Goal: Task Accomplishment & Management: Use online tool/utility

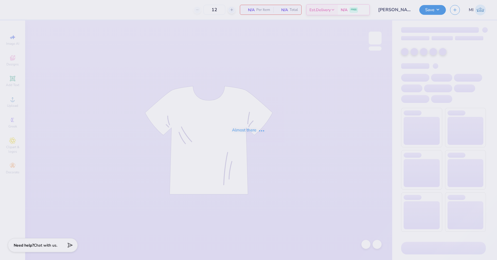
type input "24"
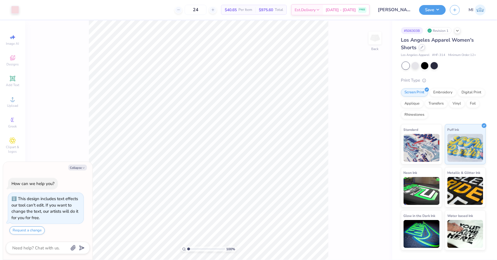
click at [421, 49] on div at bounding box center [422, 47] width 6 height 6
type textarea "x"
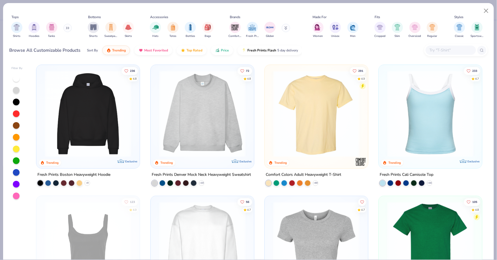
click at [435, 53] on input "text" at bounding box center [450, 50] width 43 height 6
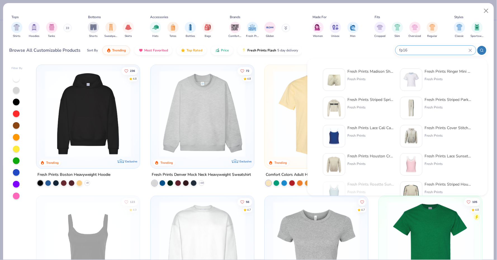
type input "fp16"
click at [333, 77] on img at bounding box center [334, 79] width 17 height 17
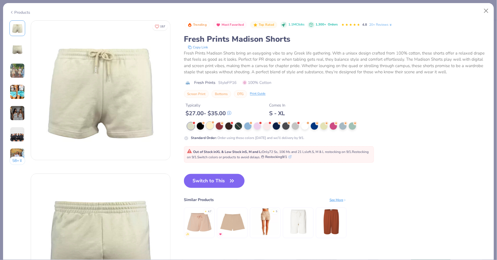
click at [210, 125] on div at bounding box center [209, 125] width 7 height 7
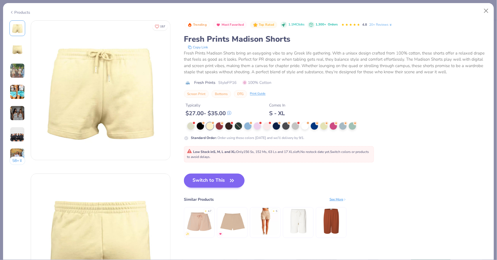
click at [217, 180] on button "Switch to This" at bounding box center [214, 181] width 61 height 14
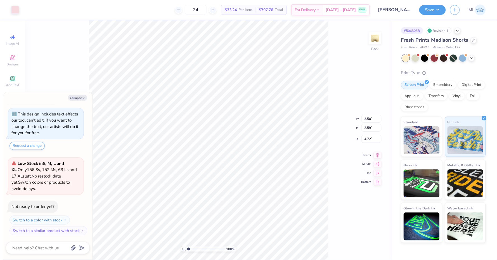
type textarea "x"
type input "6.52"
click at [13, 11] on div at bounding box center [15, 9] width 8 height 8
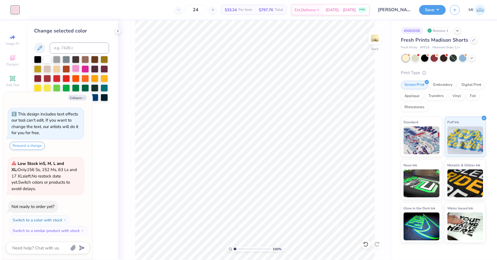
click at [74, 70] on div at bounding box center [75, 68] width 7 height 7
click at [77, 94] on div "Collapse How can we help you? This design includes text effects our tool can't …" at bounding box center [48, 176] width 90 height 168
click at [79, 100] on button "Collapse" at bounding box center [77, 98] width 19 height 6
type textarea "x"
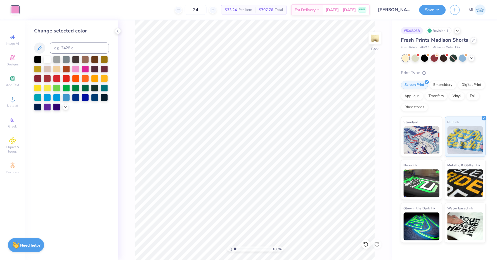
click at [432, 15] on div "Save MI" at bounding box center [459, 10] width 78 height 20
click at [431, 9] on button "Save" at bounding box center [433, 9] width 27 height 10
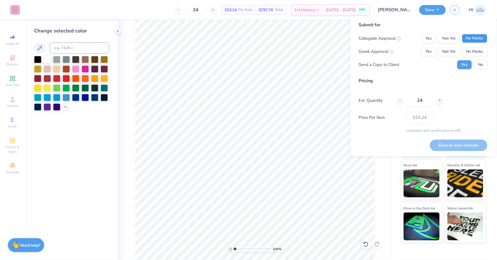
click at [476, 41] on button "No Marks" at bounding box center [474, 38] width 25 height 9
click at [445, 54] on button "Not Yet" at bounding box center [450, 51] width 22 height 9
click at [477, 66] on button "No" at bounding box center [480, 64] width 13 height 9
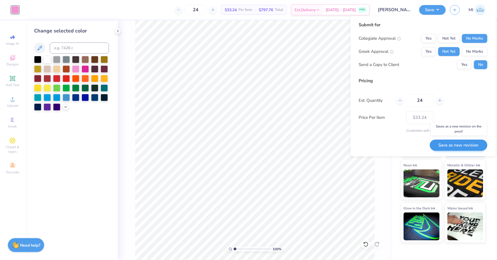
click at [453, 147] on button "Save as new revision" at bounding box center [459, 145] width 58 height 11
type input "$33.24"
